Goal: Check status

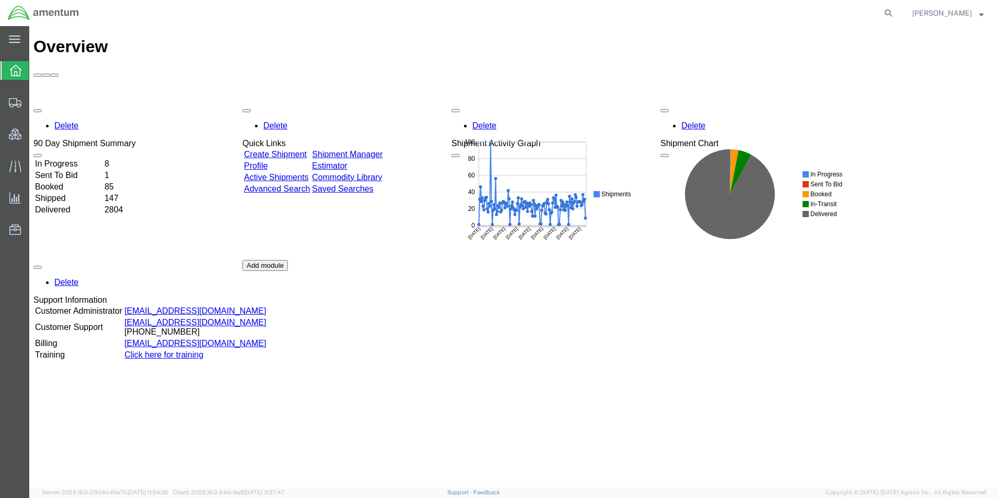
click at [860, 10] on agx-global-search at bounding box center [730, 13] width 334 height 26
click at [895, 16] on icon at bounding box center [888, 13] width 15 height 15
click at [837, 16] on input "search" at bounding box center [722, 13] width 318 height 25
paste input "56463676"
type input "56463676"
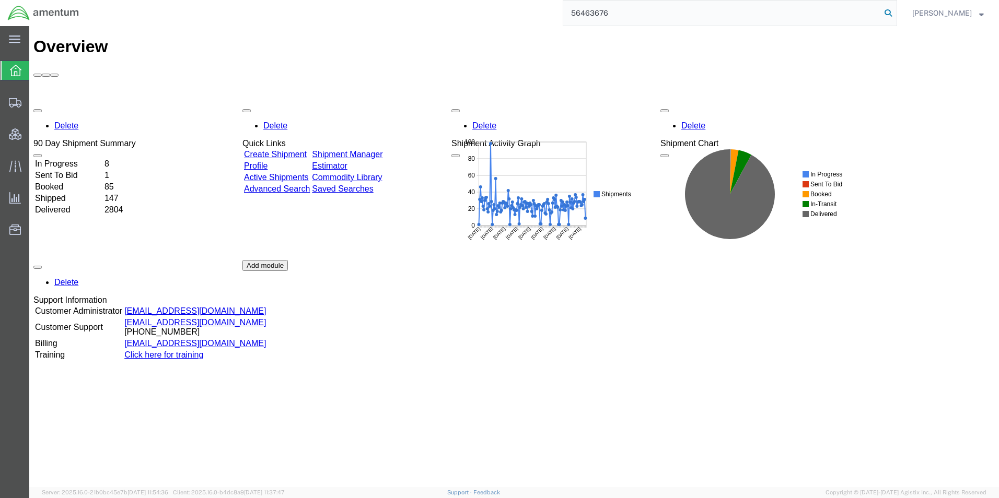
click at [895, 11] on icon at bounding box center [888, 13] width 15 height 15
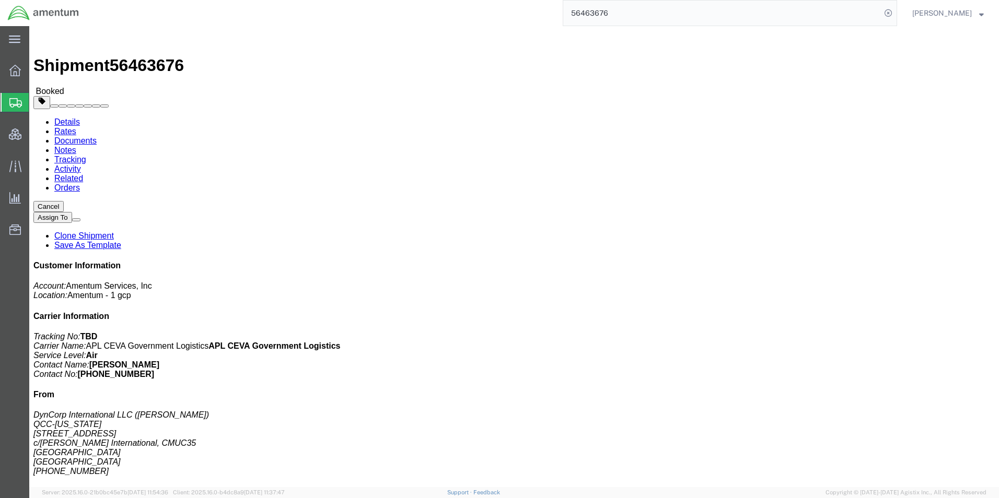
click link "Rates"
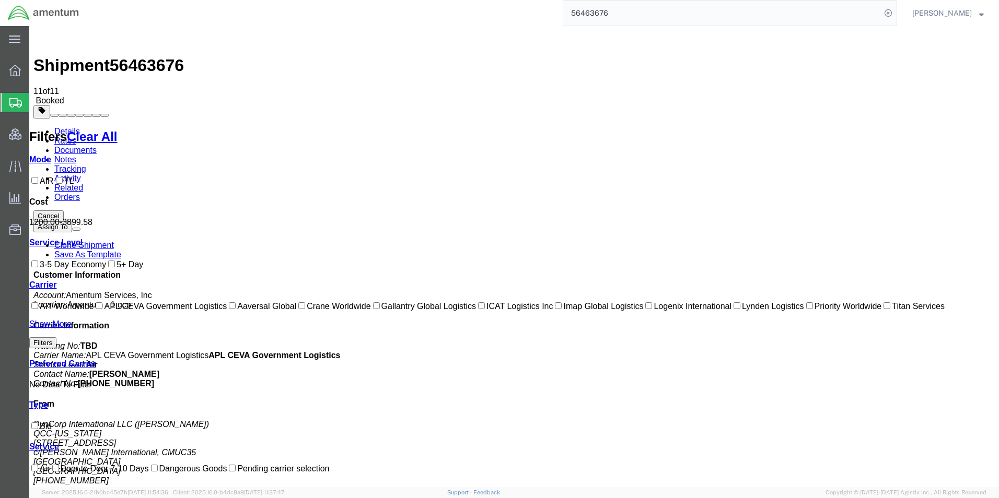
click at [76, 155] on link "Notes" at bounding box center [65, 159] width 22 height 9
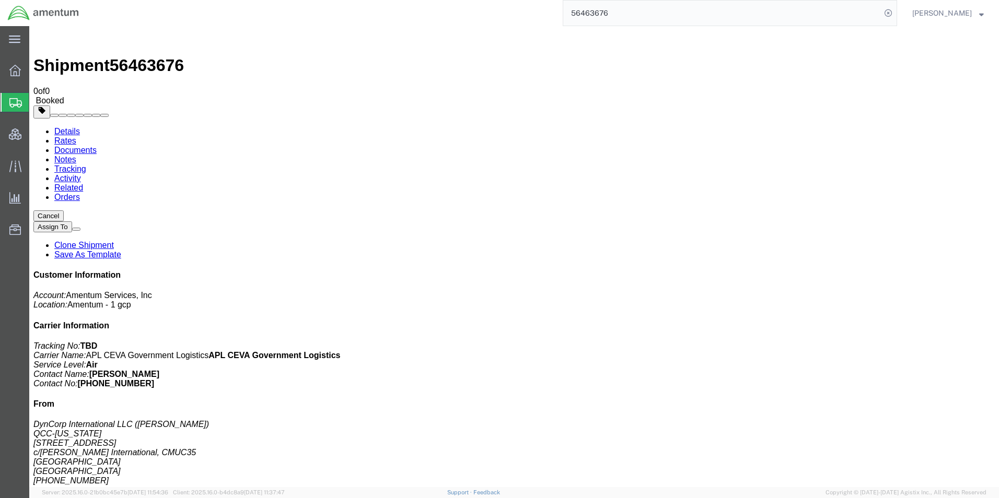
click at [962, 9] on span "[PERSON_NAME]" at bounding box center [942, 12] width 60 height 11
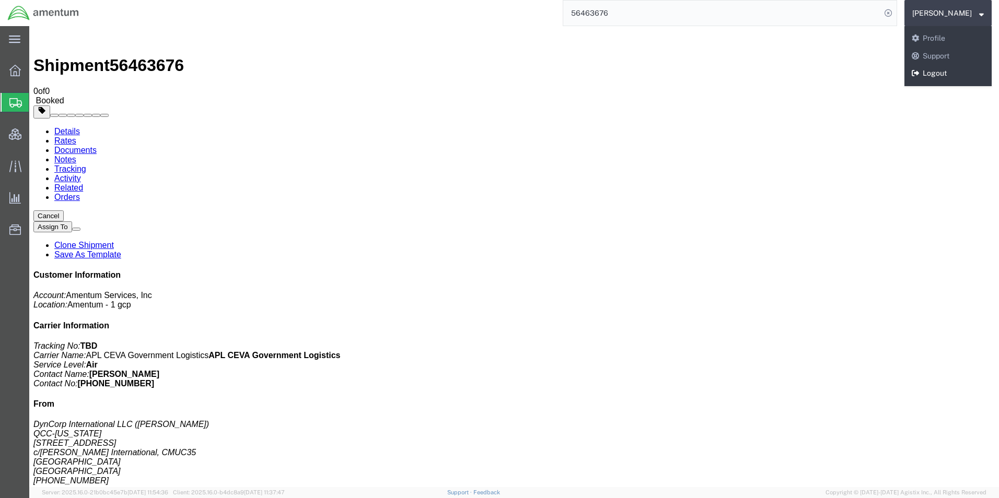
click at [957, 72] on link "Logout" at bounding box center [947, 74] width 87 height 18
